Goal: Communication & Community: Answer question/provide support

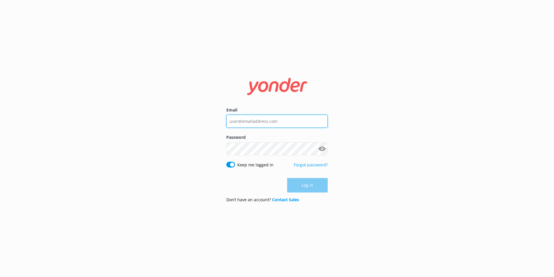
type input "[EMAIL_ADDRESS][DOMAIN_NAME]"
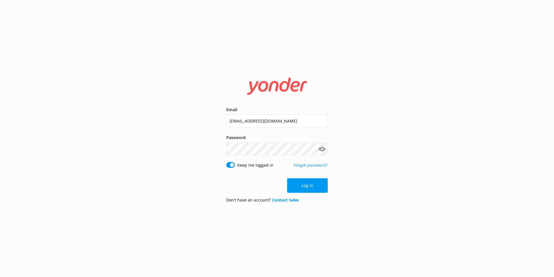
click at [325, 182] on div "Log in" at bounding box center [276, 185] width 101 height 14
click at [308, 184] on button "Log in" at bounding box center [307, 185] width 41 height 14
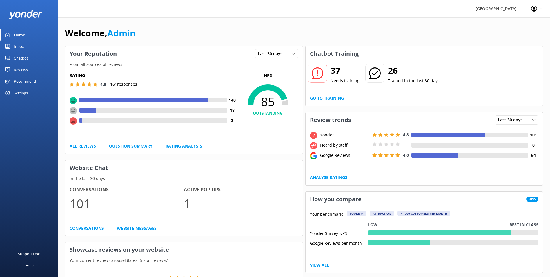
click at [18, 48] on div "Inbox" at bounding box center [19, 47] width 10 height 12
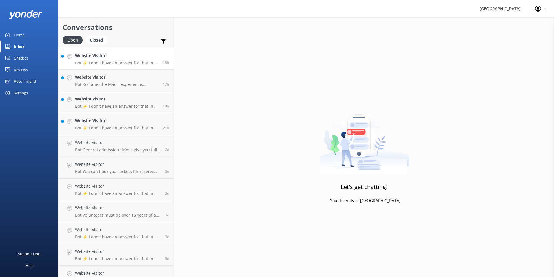
click at [108, 59] on h4 "Website Visitor" at bounding box center [116, 55] width 83 height 6
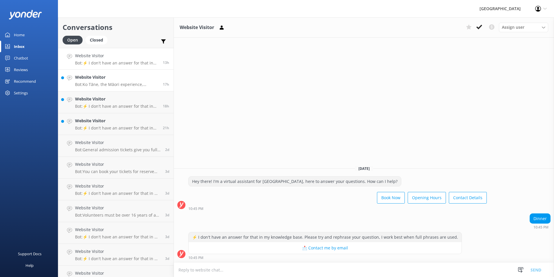
click at [88, 81] on div "Website Visitor Bot: [GEOGRAPHIC_DATA], the Māori experience, including the han…" at bounding box center [116, 80] width 83 height 13
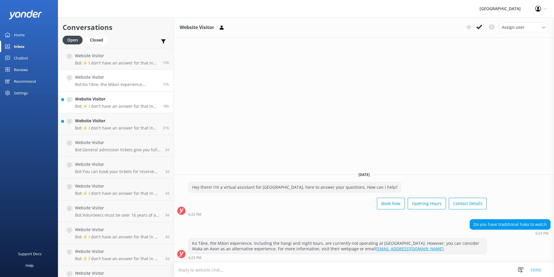
click at [87, 100] on h4 "Website Visitor" at bounding box center [116, 99] width 83 height 6
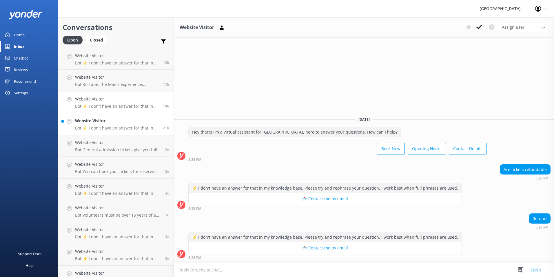
click at [98, 125] on div "Website Visitor Bot: ⚡ I don't have an answer for that in my knowledge base. Pl…" at bounding box center [116, 123] width 83 height 13
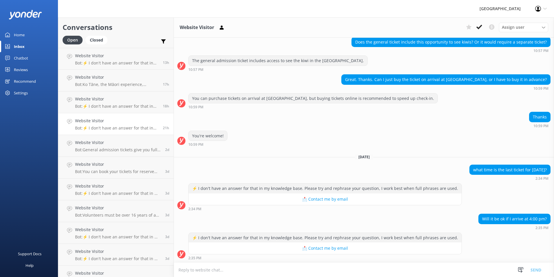
scroll to position [91, 0]
